Goal: Find contact information: Find contact information

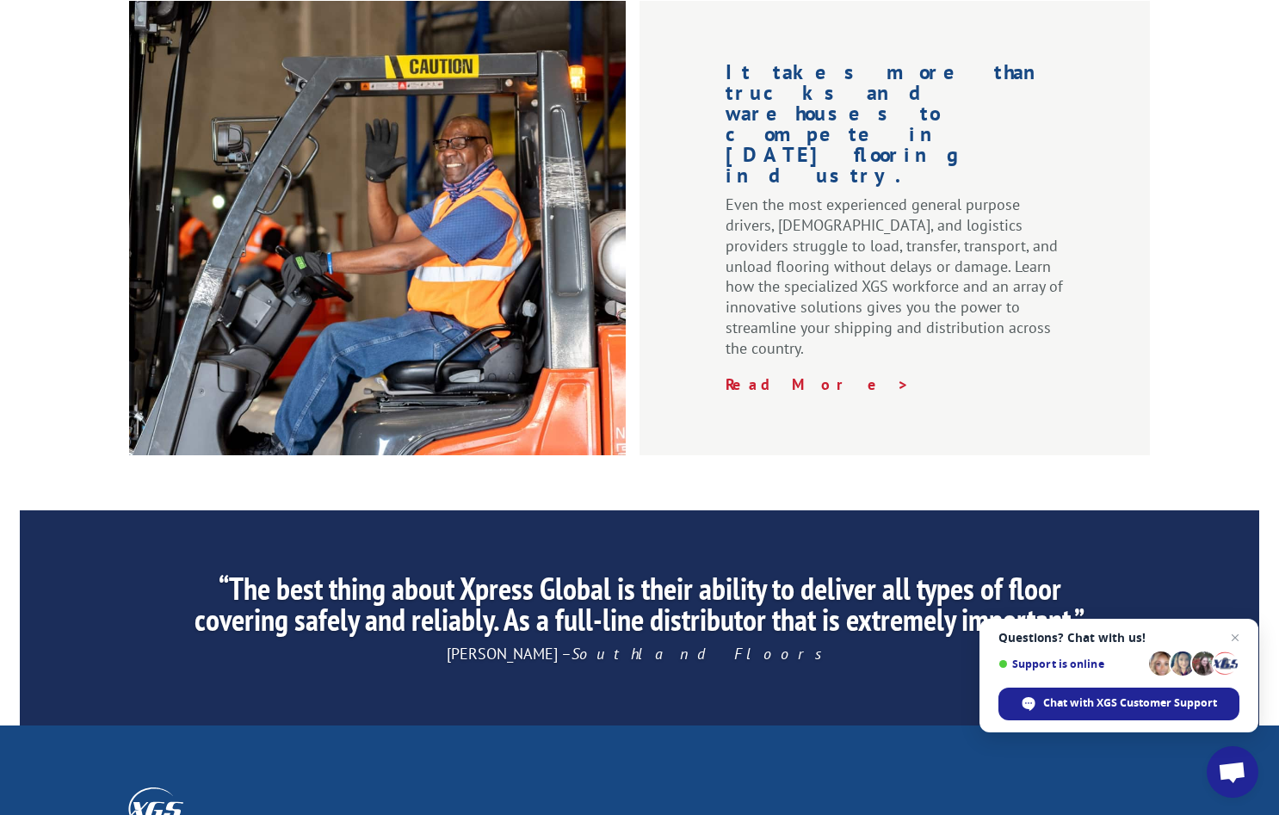
scroll to position [2591, 0]
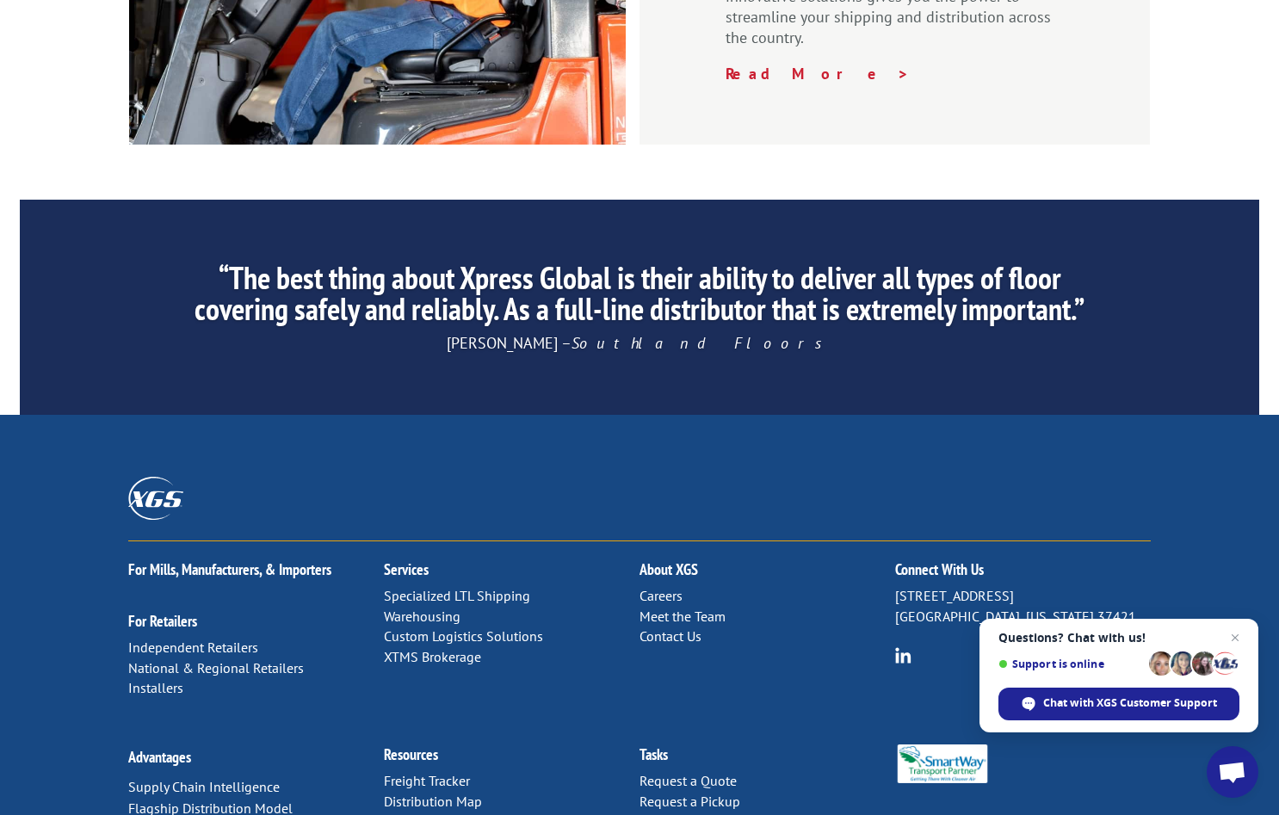
click at [664, 627] on link "Contact Us" at bounding box center [670, 635] width 62 height 17
